Goal: Navigation & Orientation: Understand site structure

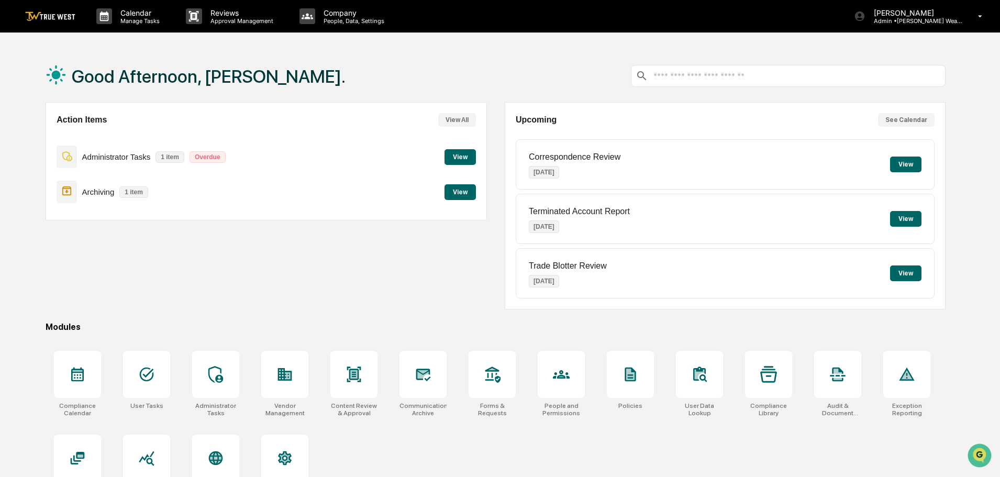
click at [455, 155] on button "View" at bounding box center [460, 157] width 31 height 16
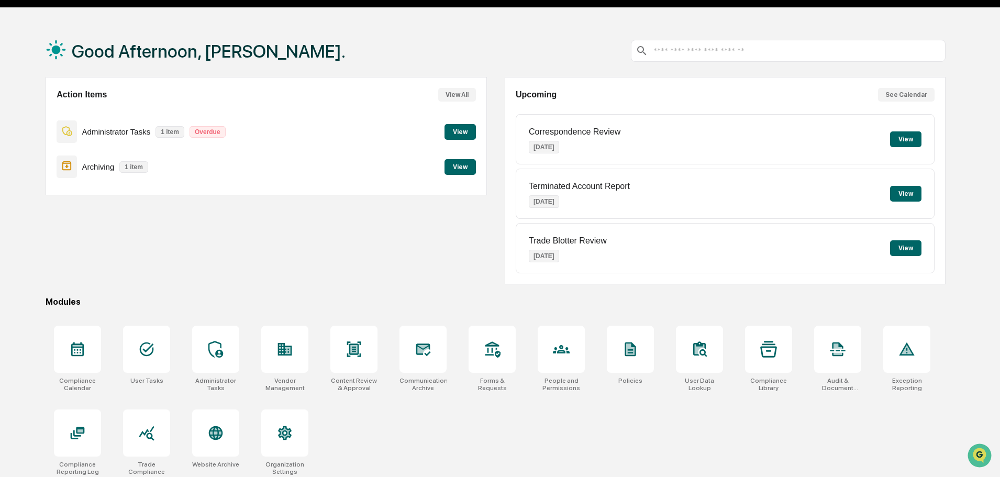
scroll to position [50, 0]
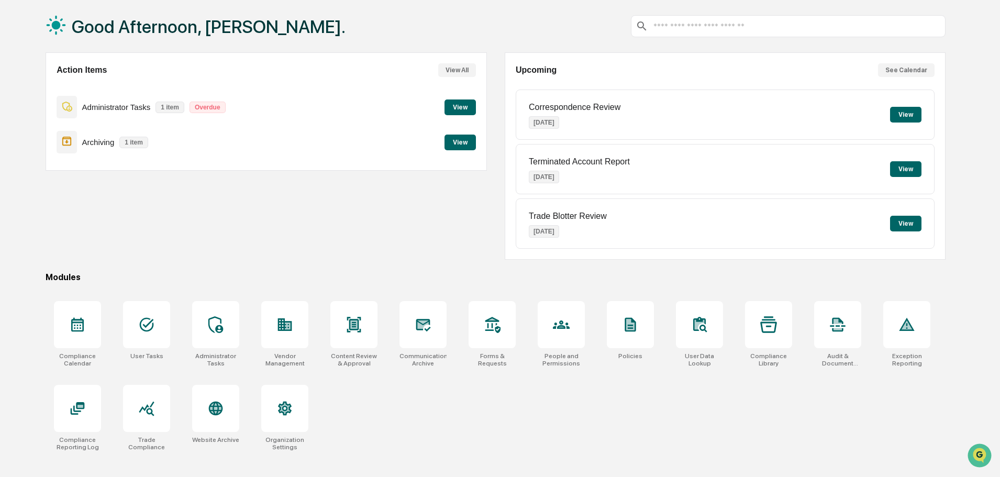
click at [81, 323] on icon at bounding box center [77, 325] width 13 height 14
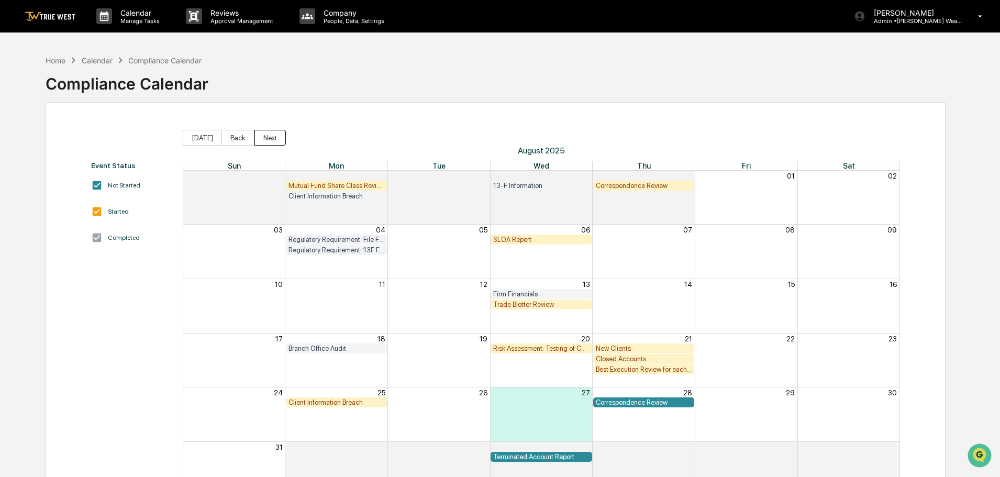
click at [269, 132] on button "Next" at bounding box center [269, 138] width 31 height 16
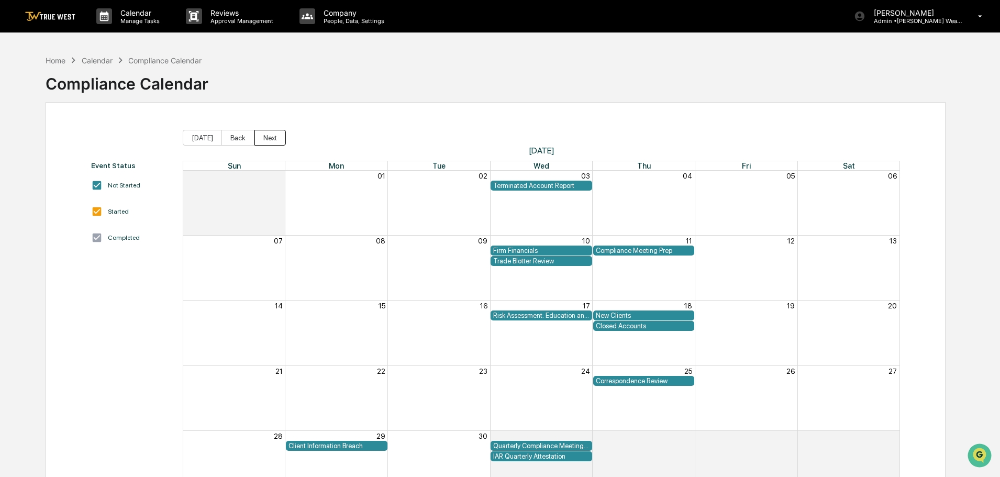
click at [269, 132] on button "Next" at bounding box center [269, 138] width 31 height 16
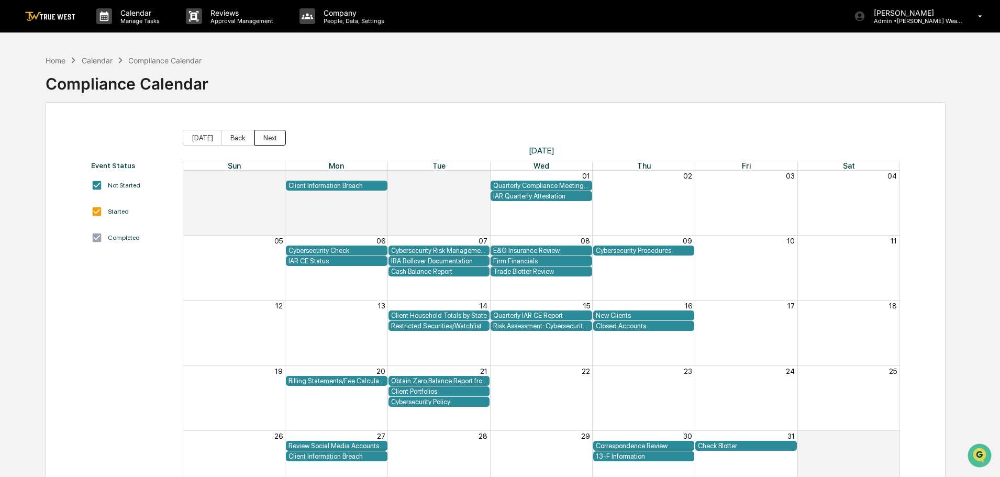
click at [270, 132] on button "Next" at bounding box center [269, 138] width 31 height 16
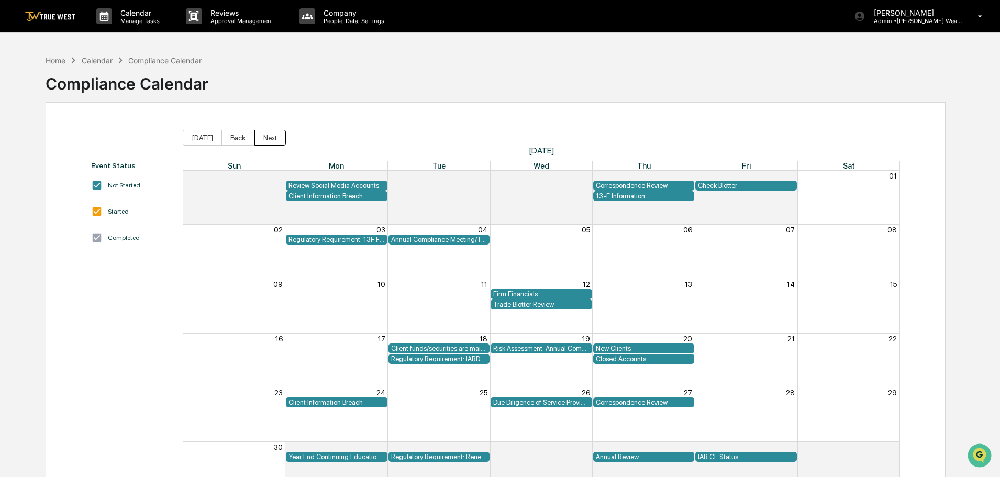
click at [270, 131] on button "Next" at bounding box center [269, 138] width 31 height 16
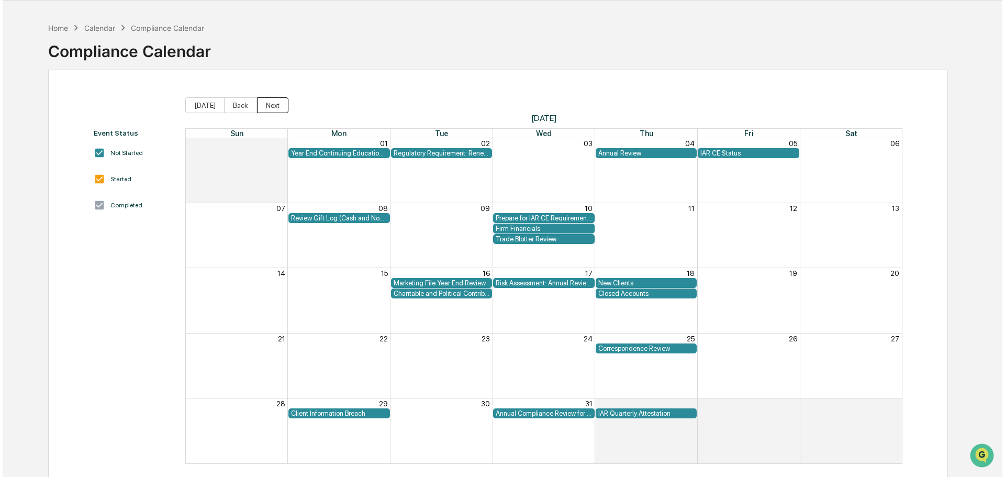
scroll to position [50, 0]
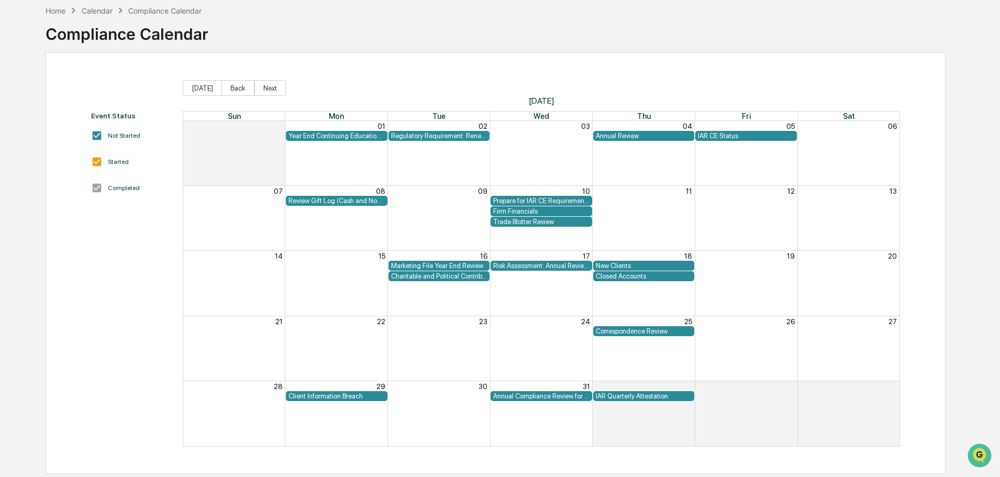
click at [626, 395] on div "IAR Quarterly Attestation" at bounding box center [644, 396] width 96 height 8
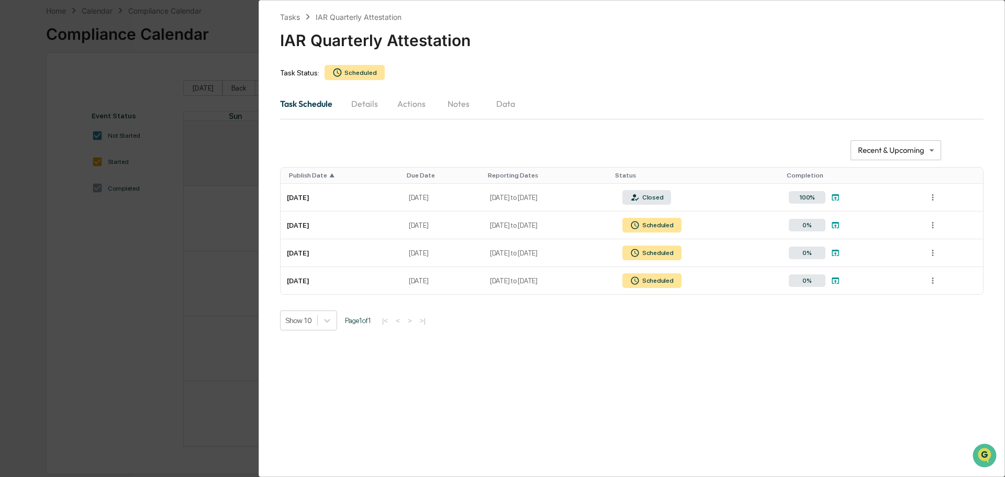
click at [284, 17] on div "Tasks" at bounding box center [290, 17] width 20 height 9
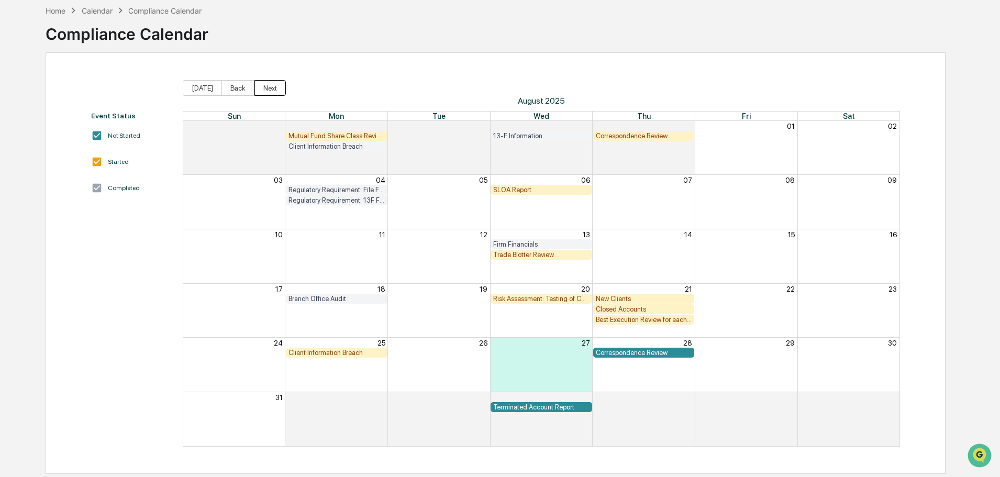
click at [269, 87] on button "Next" at bounding box center [269, 88] width 31 height 16
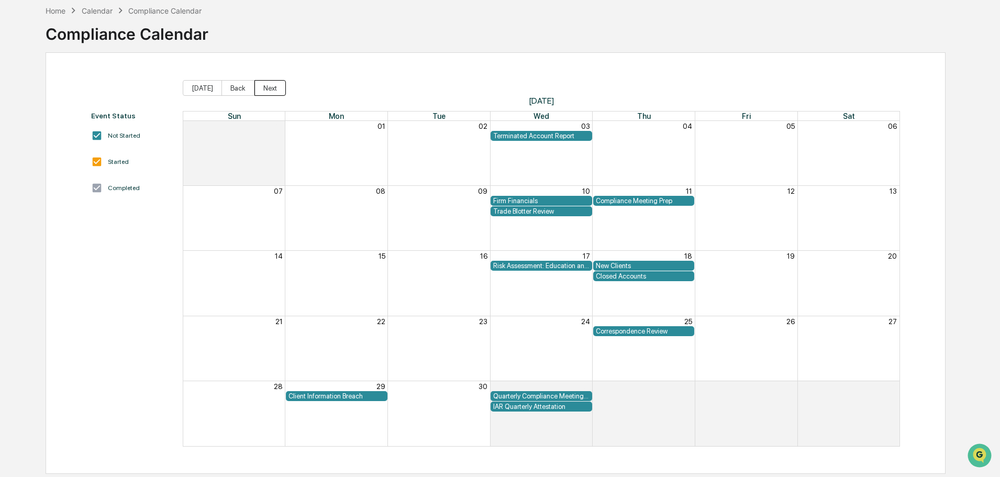
click at [269, 87] on button "Next" at bounding box center [269, 88] width 31 height 16
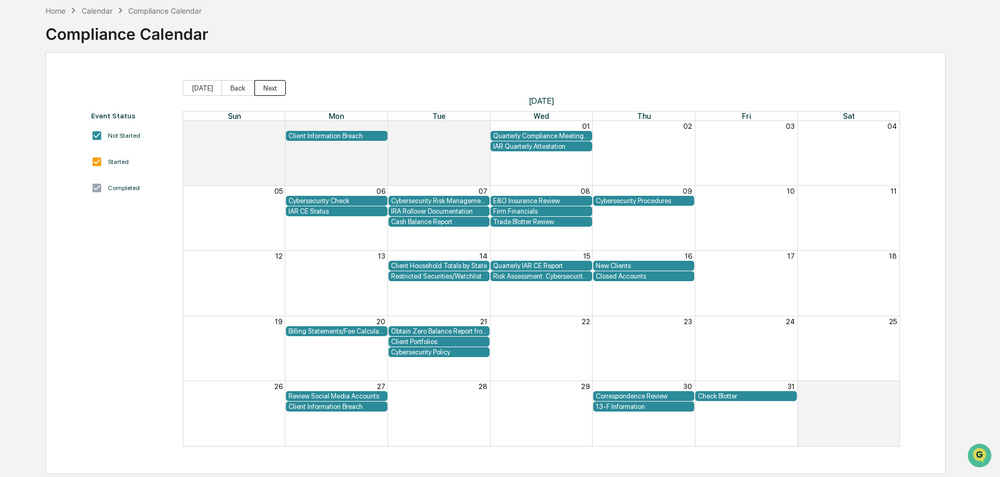
click at [270, 87] on button "Next" at bounding box center [269, 88] width 31 height 16
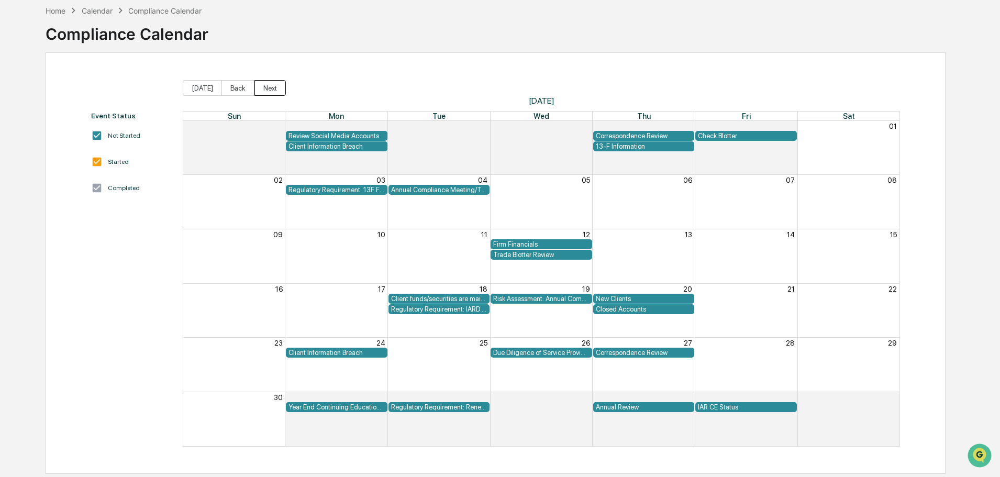
click at [270, 87] on button "Next" at bounding box center [269, 88] width 31 height 16
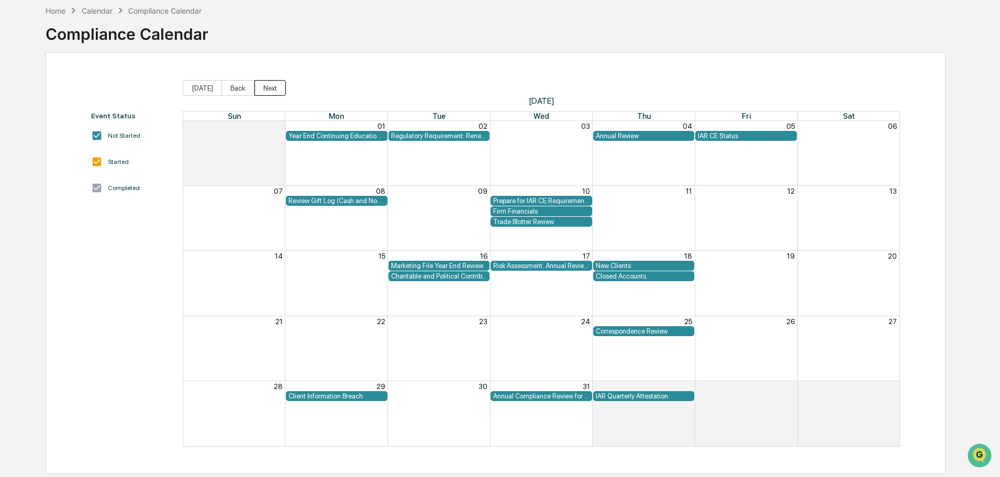
click at [270, 87] on button "Next" at bounding box center [269, 88] width 31 height 16
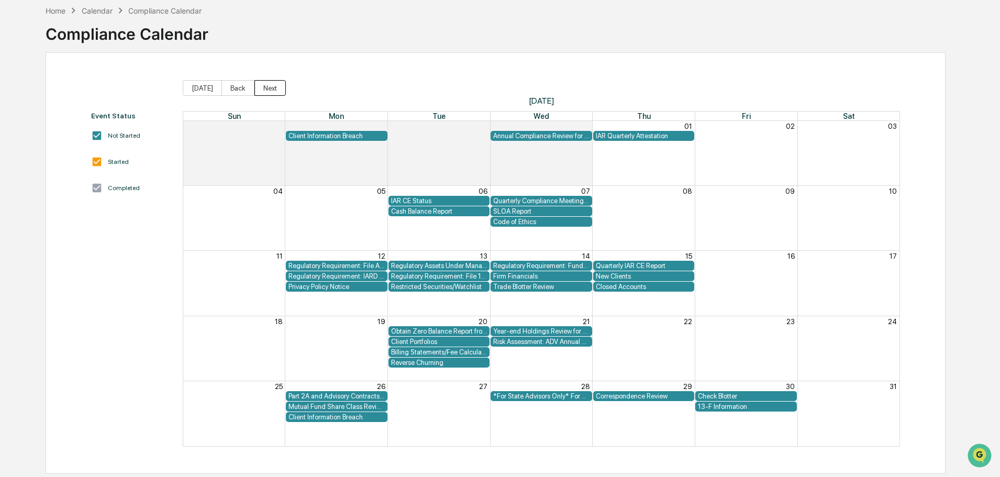
click at [270, 87] on button "Next" at bounding box center [269, 88] width 31 height 16
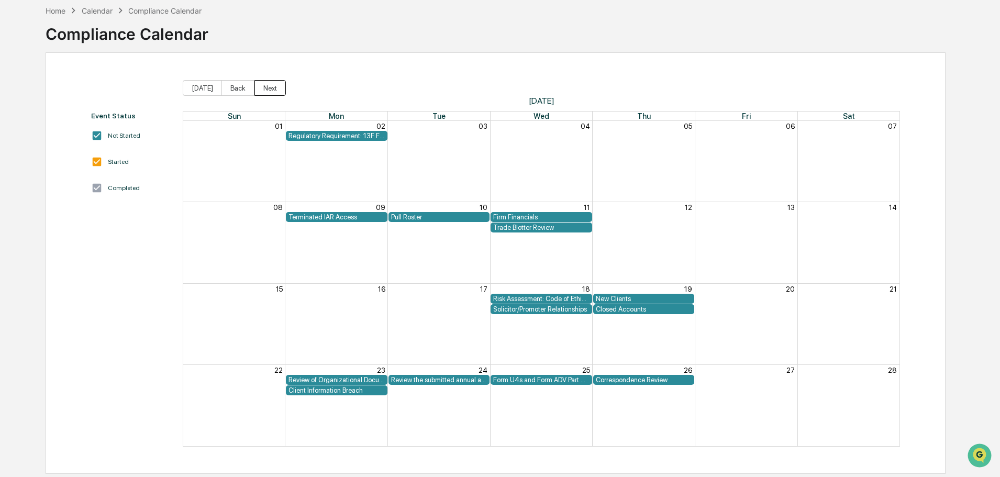
click at [270, 87] on button "Next" at bounding box center [269, 88] width 31 height 16
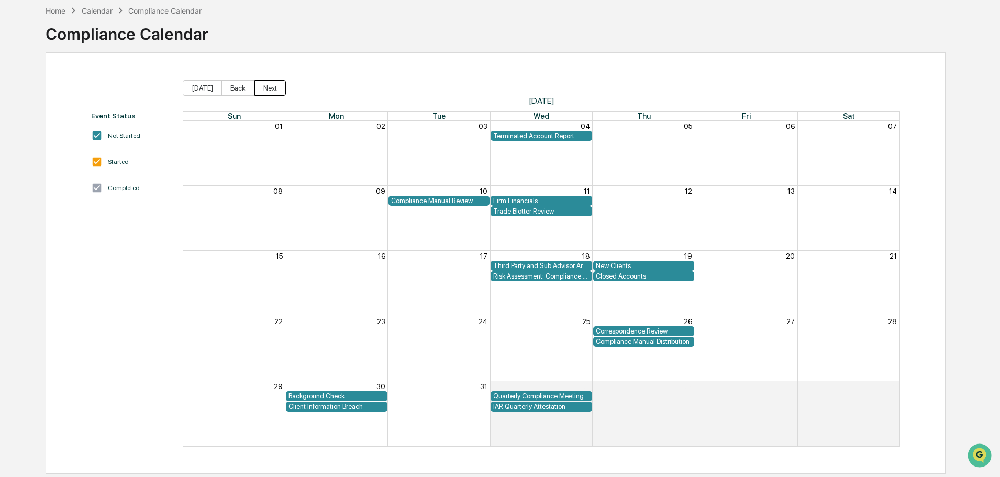
scroll to position [0, 0]
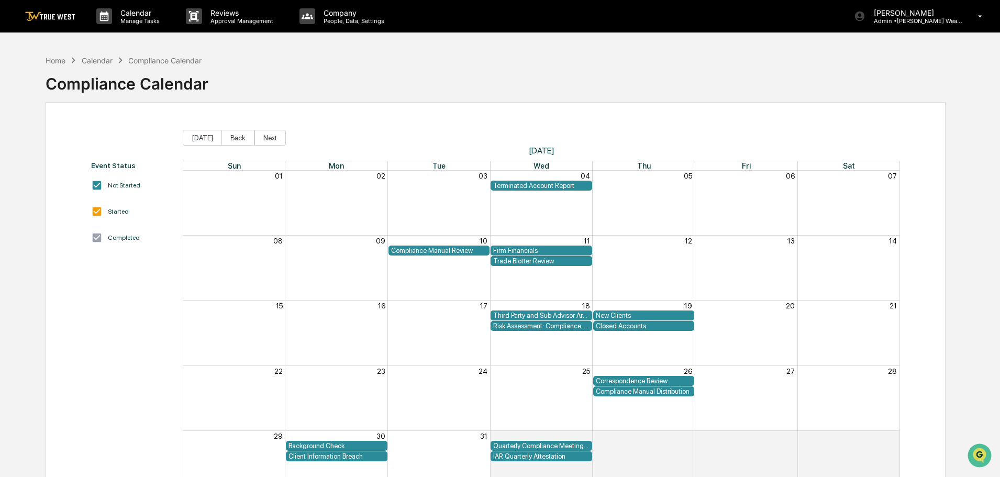
click at [59, 60] on div "Home" at bounding box center [56, 60] width 20 height 9
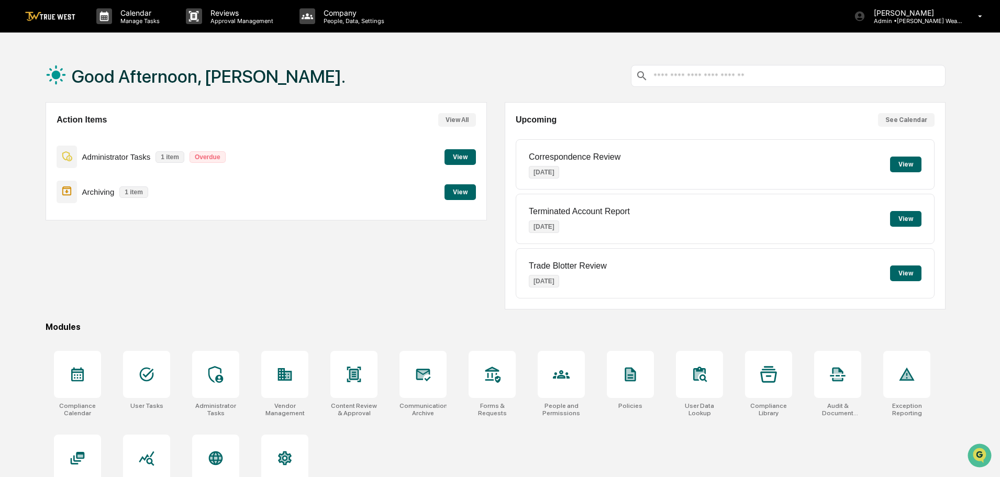
click at [147, 367] on icon at bounding box center [146, 374] width 17 height 17
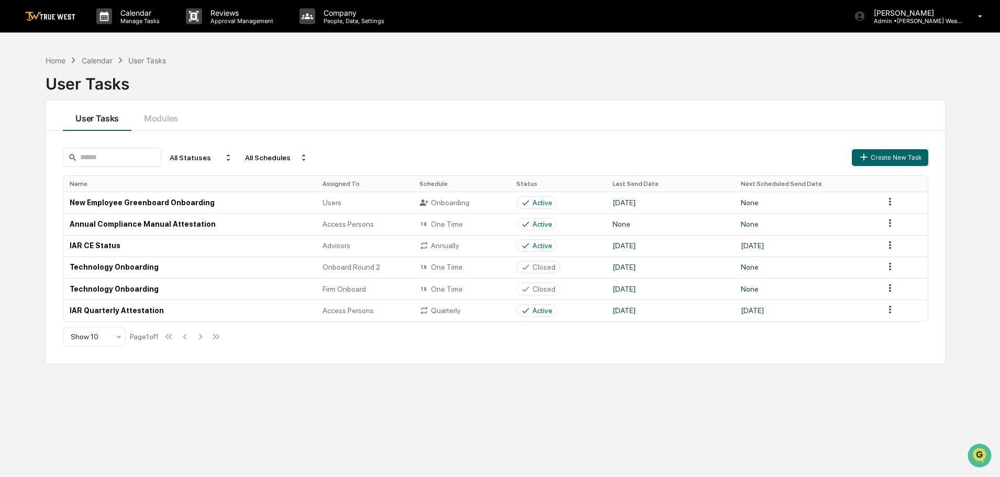
click at [52, 59] on div "Home" at bounding box center [56, 60] width 20 height 9
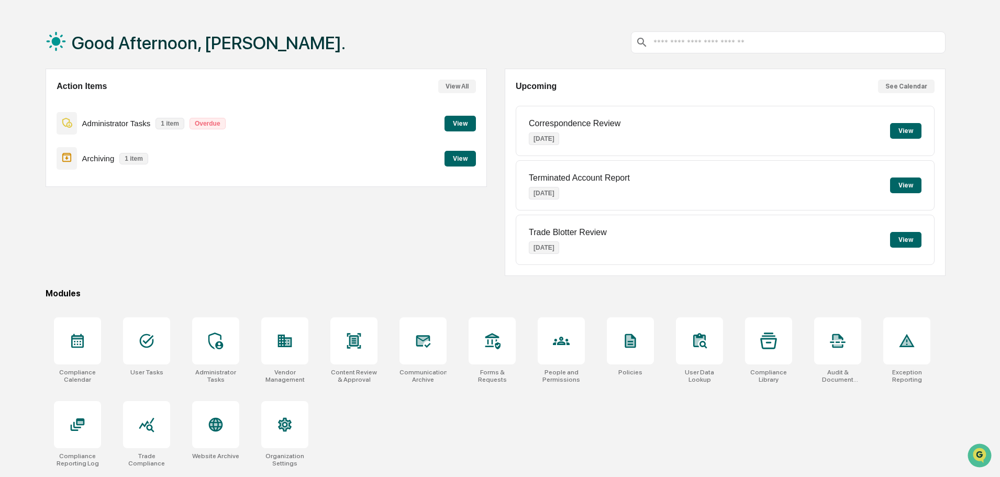
scroll to position [50, 0]
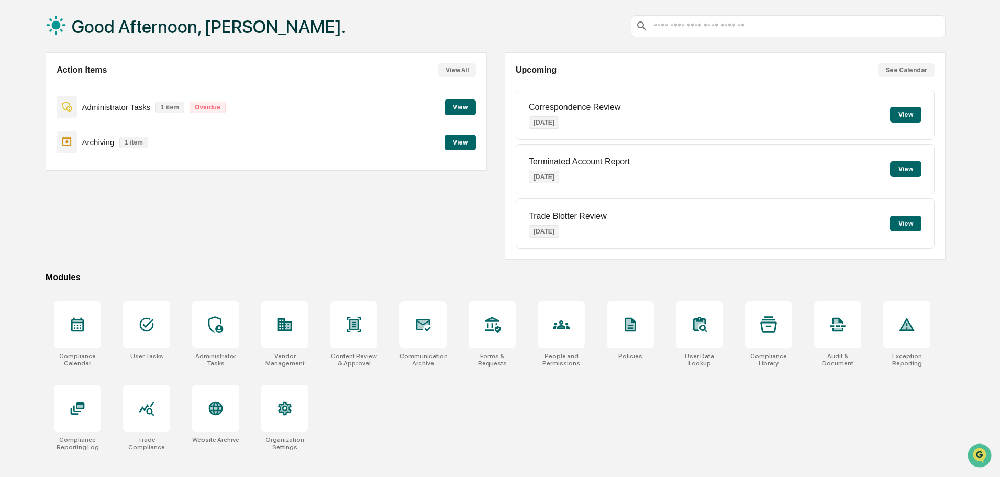
click at [74, 408] on icon at bounding box center [77, 409] width 8 height 6
click at [835, 337] on div at bounding box center [837, 324] width 47 height 47
click at [461, 67] on button "View All" at bounding box center [457, 70] width 38 height 14
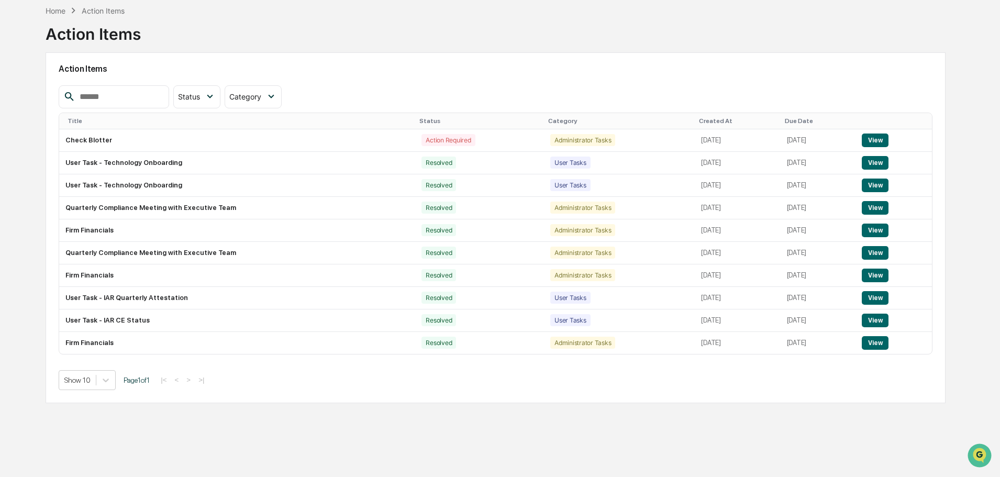
click at [53, 11] on div "Home" at bounding box center [56, 10] width 20 height 9
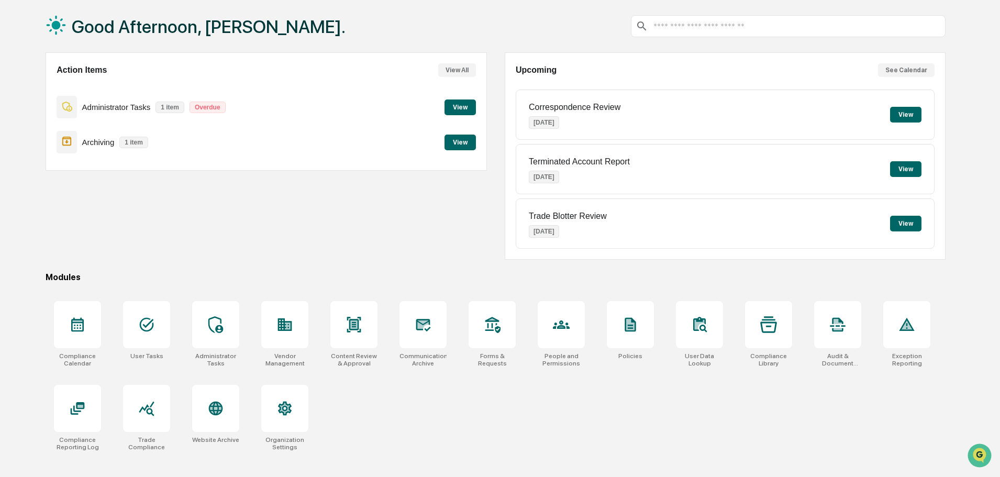
click at [915, 69] on button "See Calendar" at bounding box center [906, 70] width 57 height 14
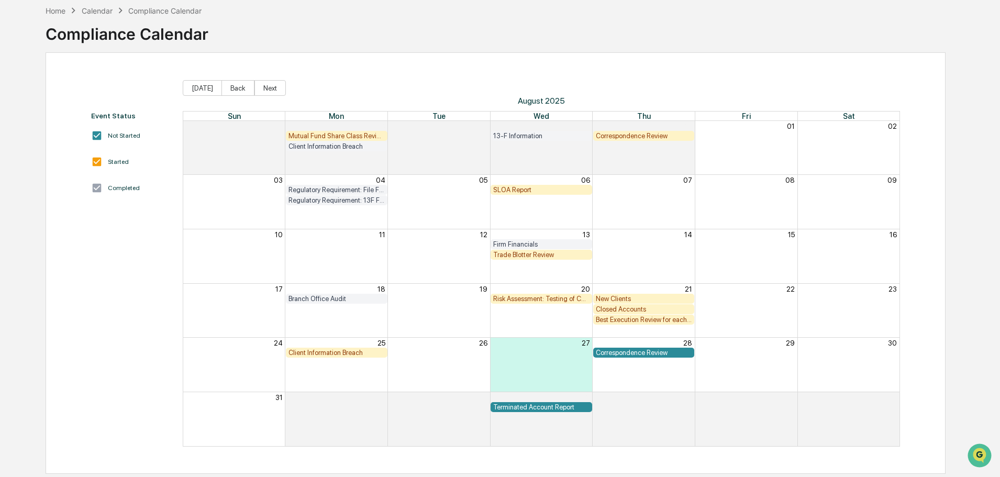
click at [58, 7] on div "Home" at bounding box center [56, 10] width 20 height 9
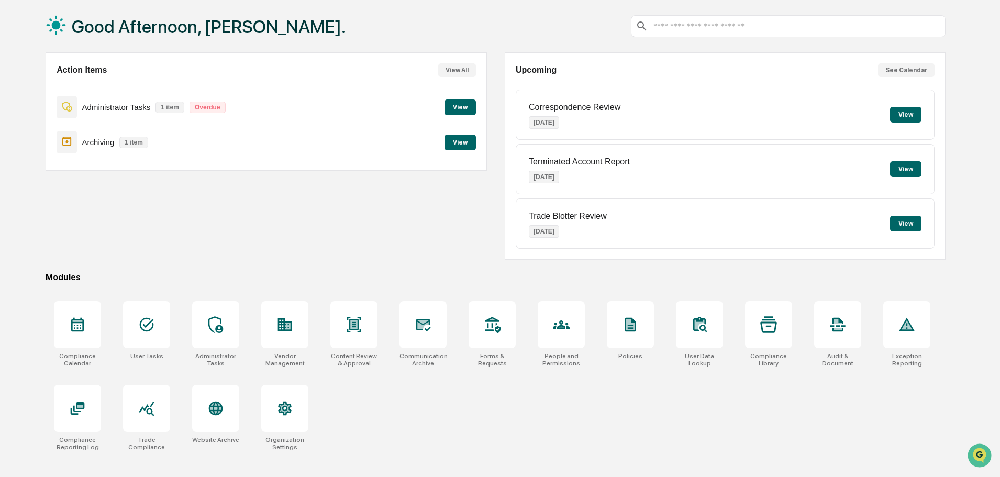
click at [218, 323] on icon at bounding box center [215, 324] width 17 height 17
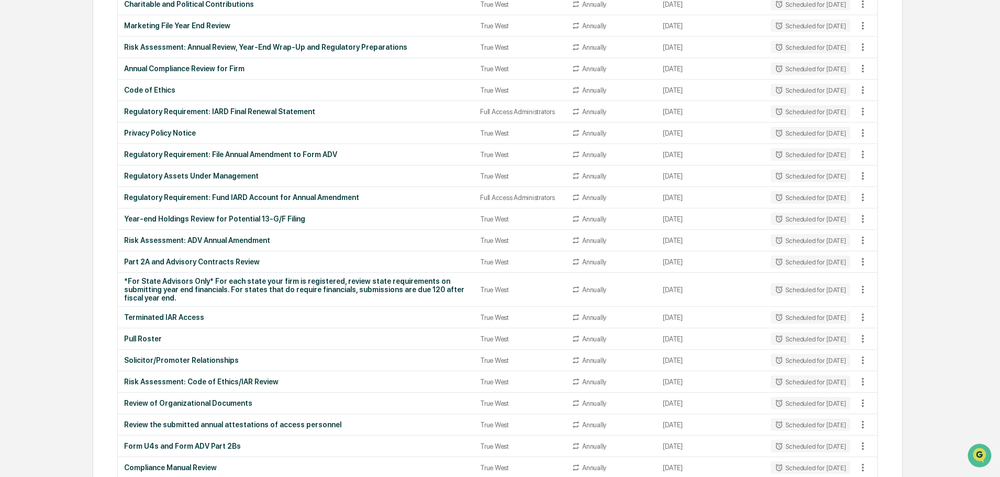
scroll to position [1257, 0]
